Goal: Navigation & Orientation: Find specific page/section

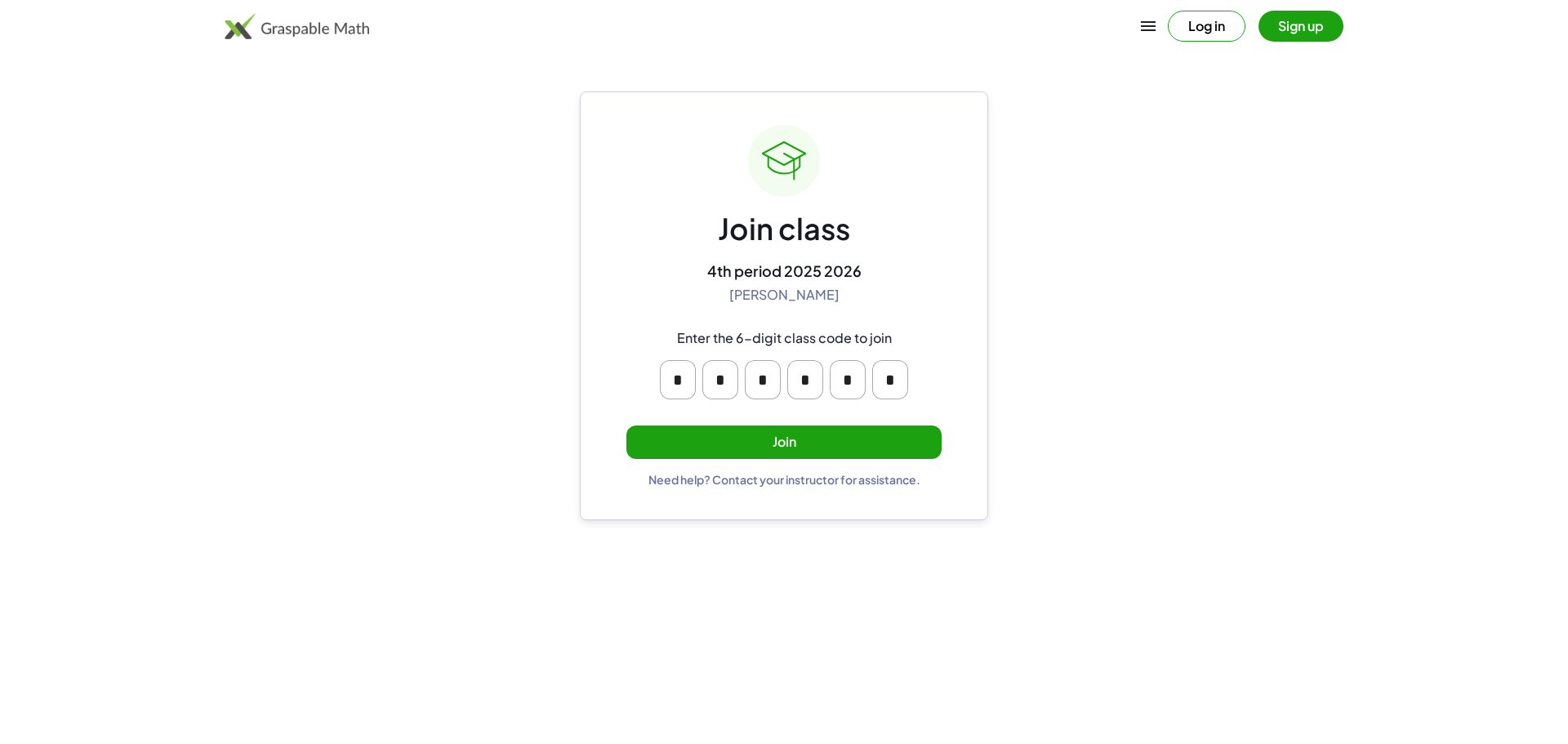
click at [806, 433] on button "Join" at bounding box center [784, 442] width 315 height 33
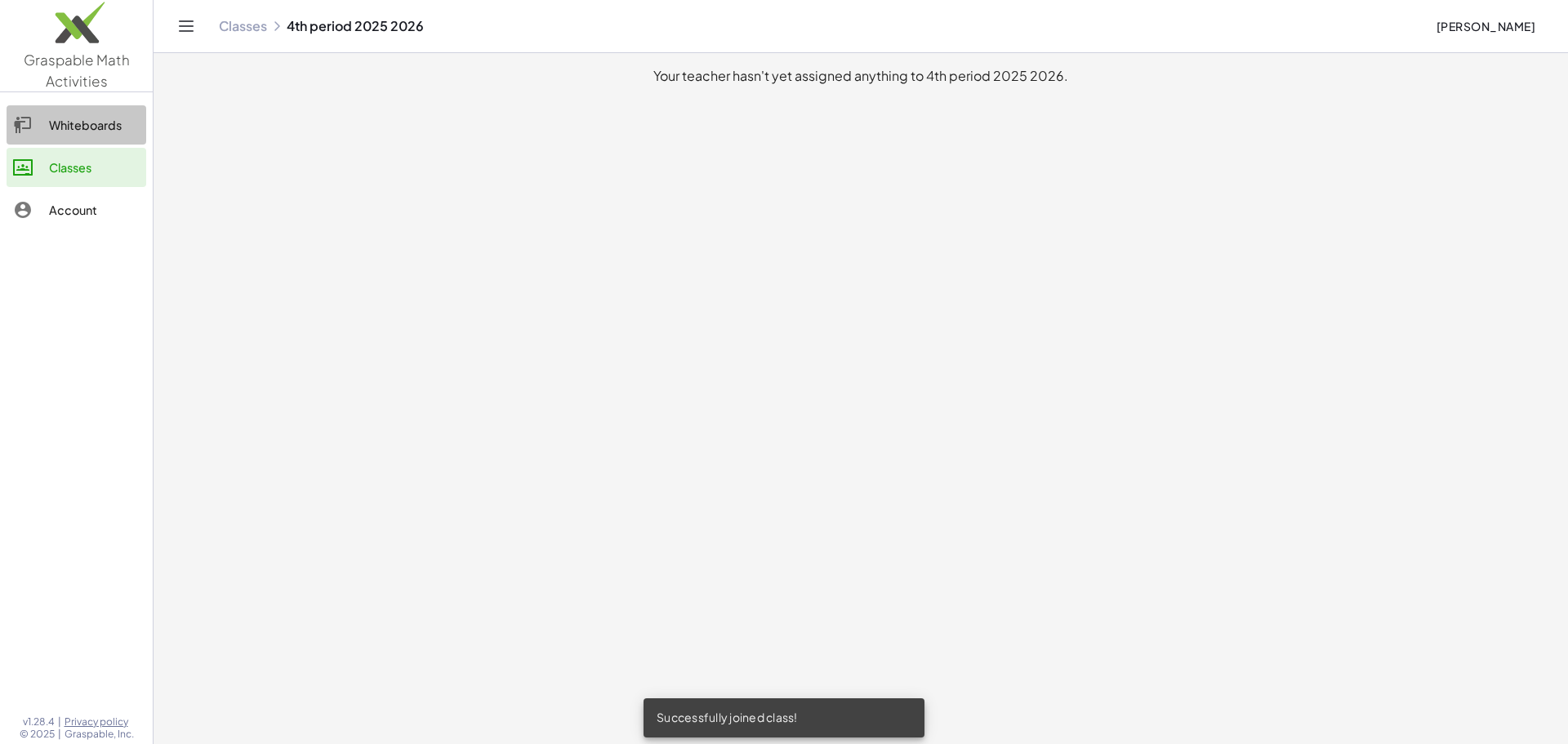
click at [46, 110] on link "Whiteboards" at bounding box center [76, 125] width 140 height 39
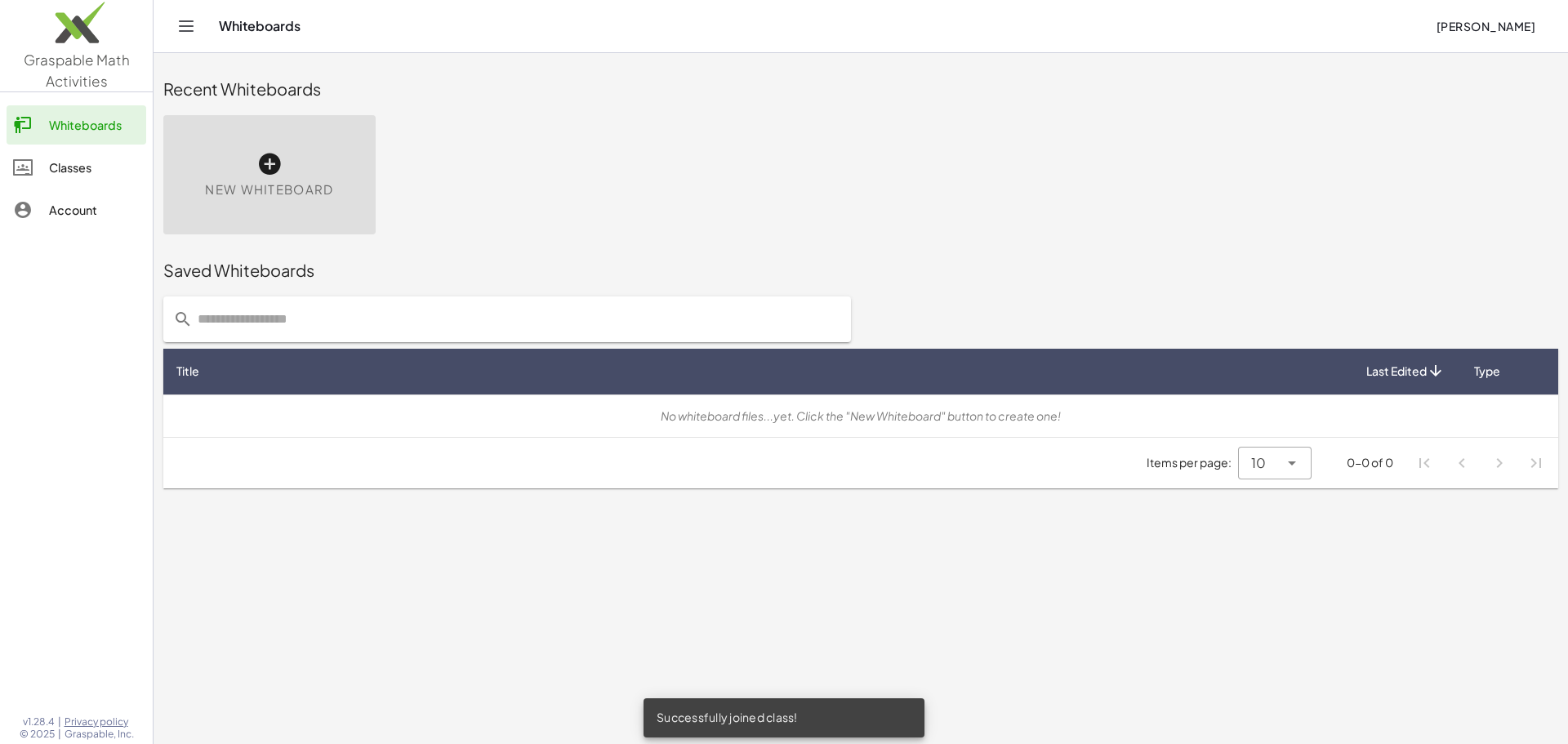
click at [41, 144] on div "Whiteboards Classes Account" at bounding box center [76, 169] width 153 height 140
click at [33, 158] on div at bounding box center [31, 168] width 36 height 20
